Goal: Use online tool/utility: Utilize a website feature to perform a specific function

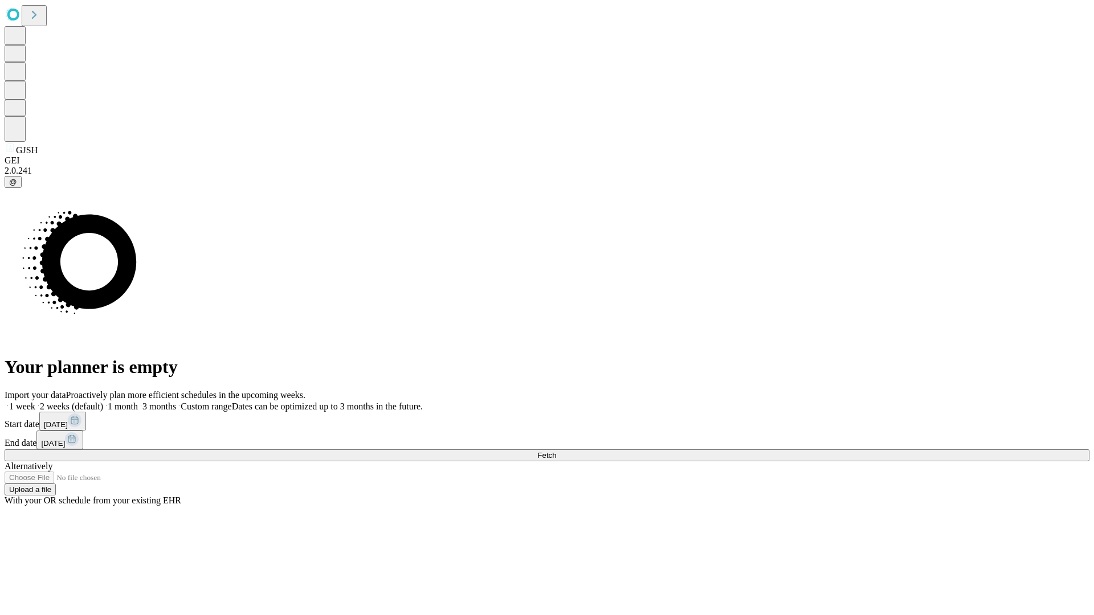
click at [556, 451] on span "Fetch" at bounding box center [546, 455] width 19 height 9
